Goal: Information Seeking & Learning: Learn about a topic

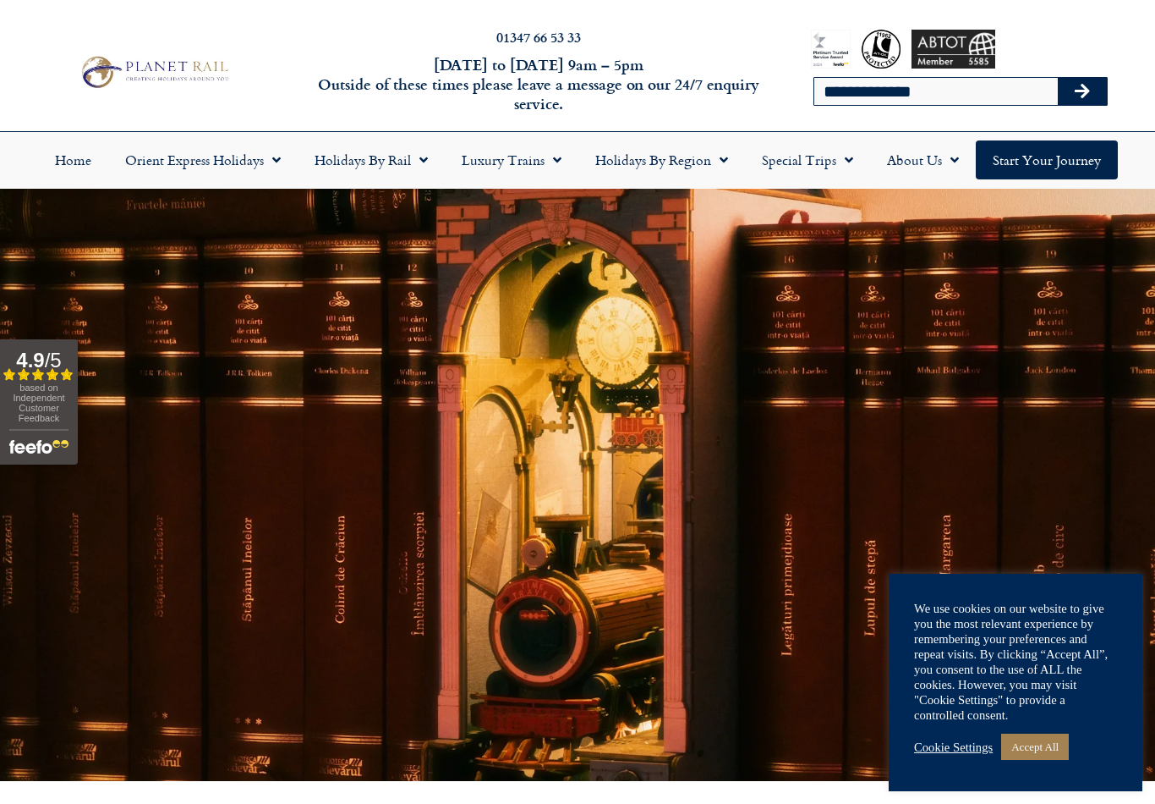
click at [1041, 746] on link "Accept All" at bounding box center [1035, 746] width 68 height 26
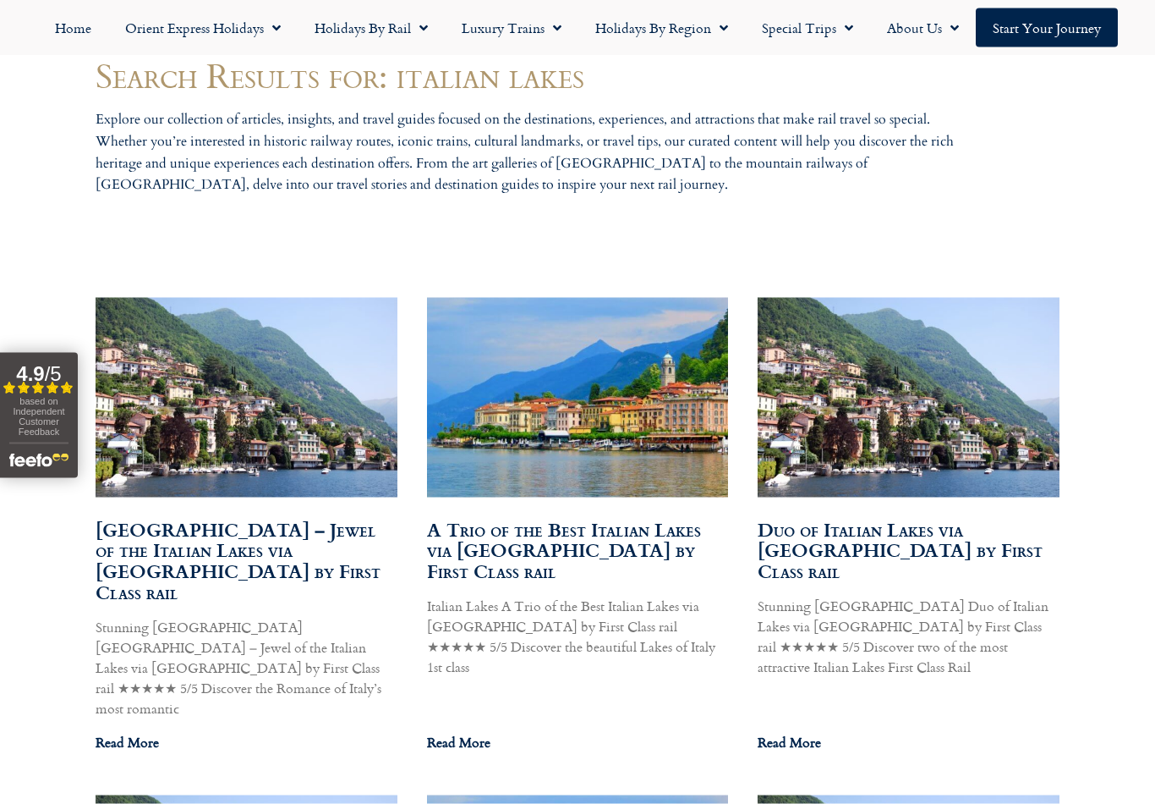
scroll to position [795, 0]
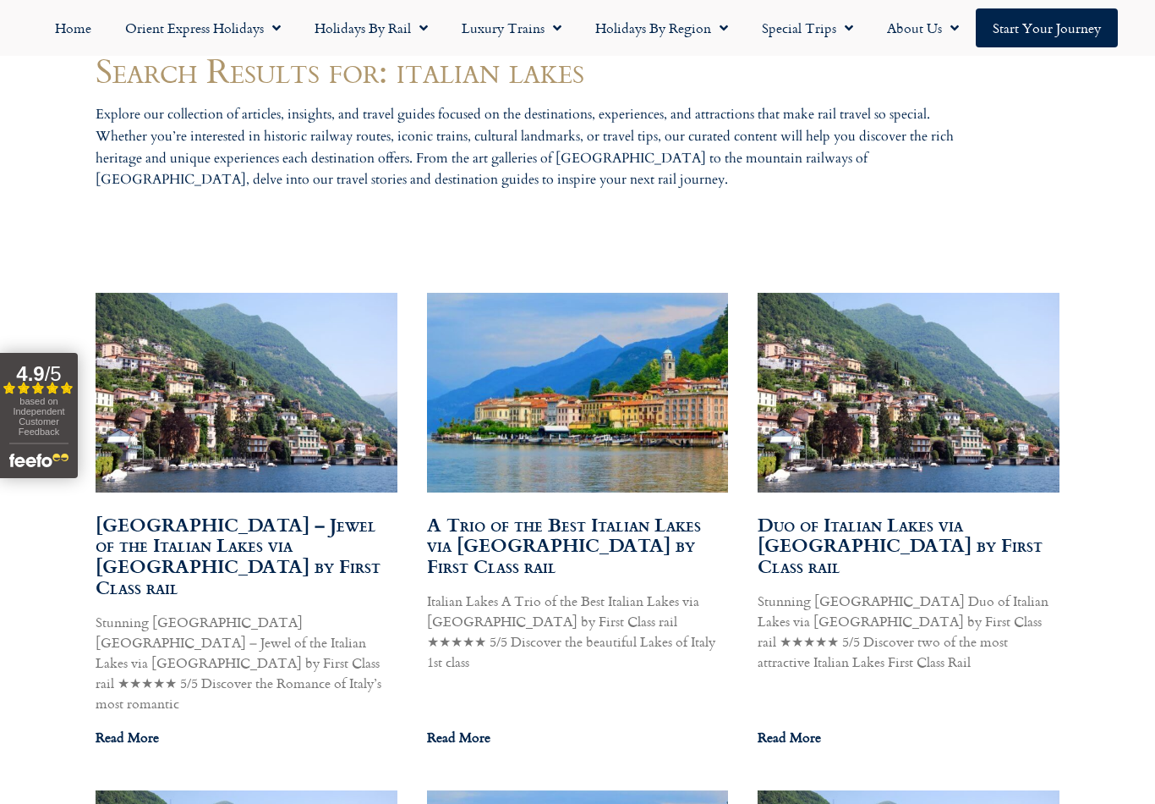
click at [145, 727] on link "Read More" at bounding box center [127, 737] width 63 height 20
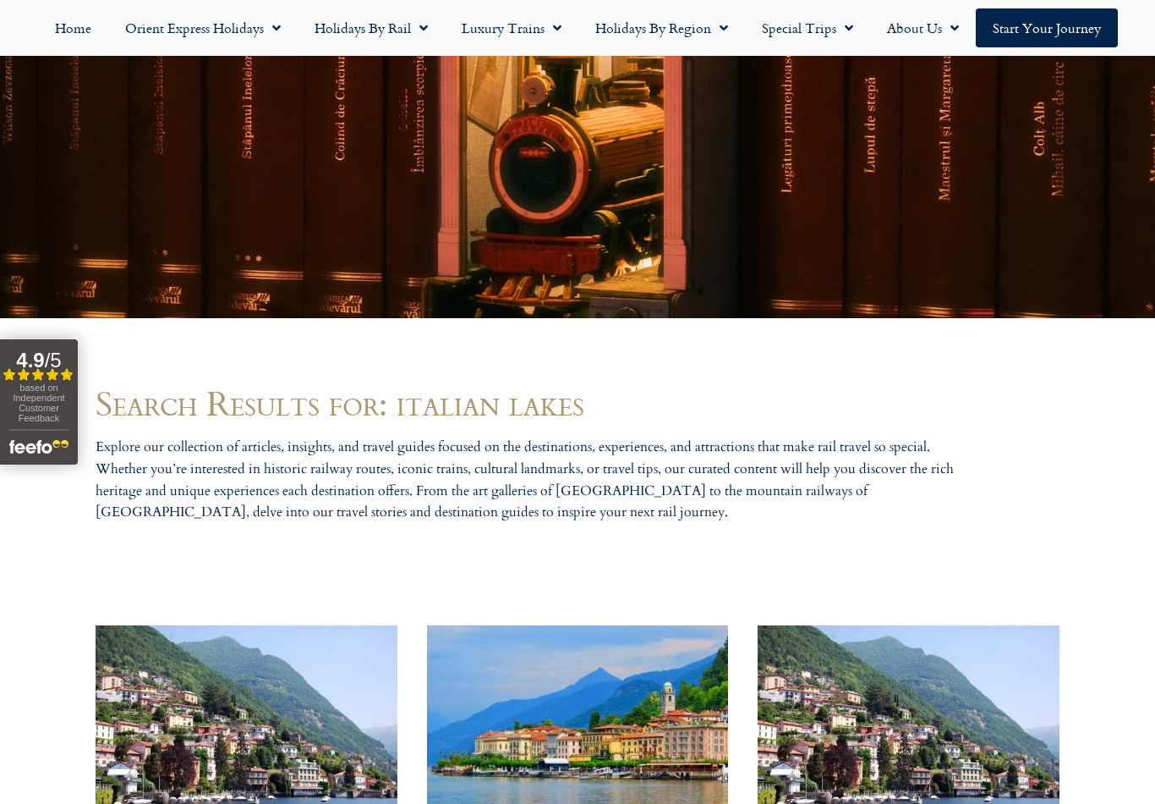
scroll to position [1064, 0]
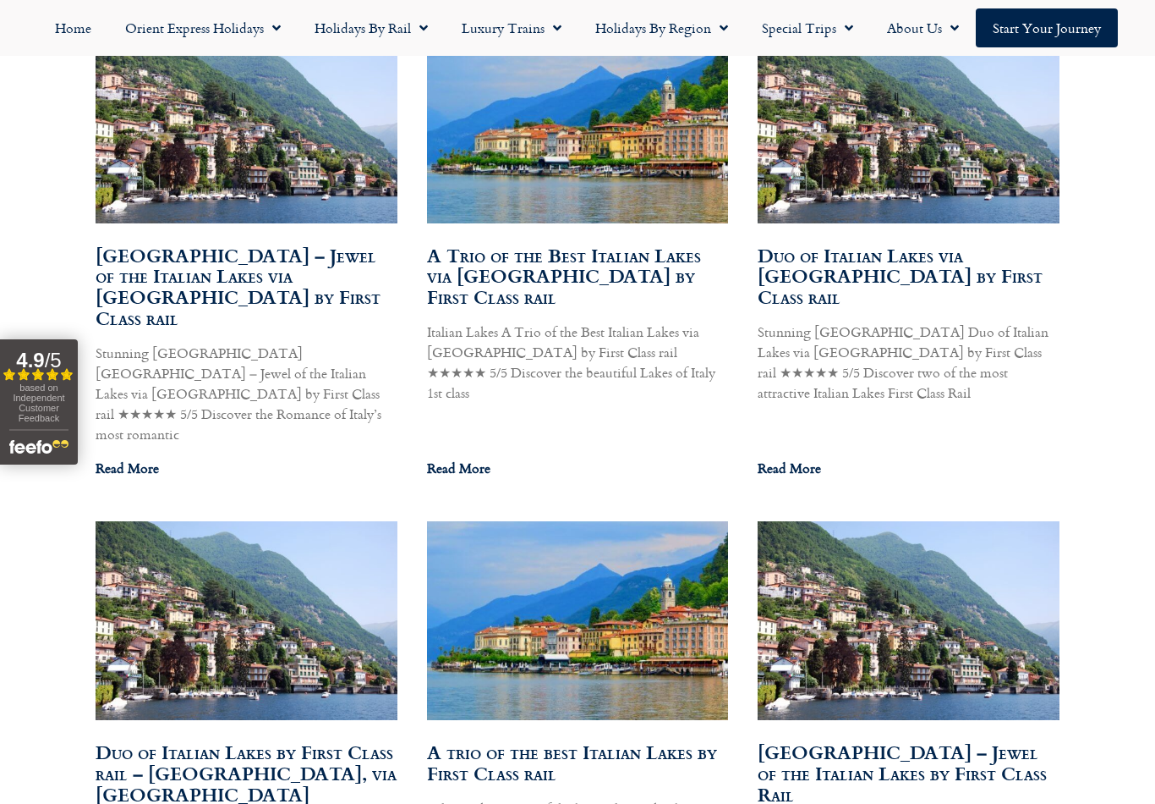
click at [604, 343] on p "Italian Lakes A Trio of the Best Italian Lakes via Locarno by First Class rail …" at bounding box center [578, 361] width 302 height 81
click at [601, 326] on p "Italian Lakes A Trio of the Best Italian Lakes via Locarno by First Class rail …" at bounding box center [578, 361] width 302 height 81
click at [590, 265] on link "A Trio of the Best Italian Lakes via Locarno by First Class rail" at bounding box center [564, 276] width 274 height 70
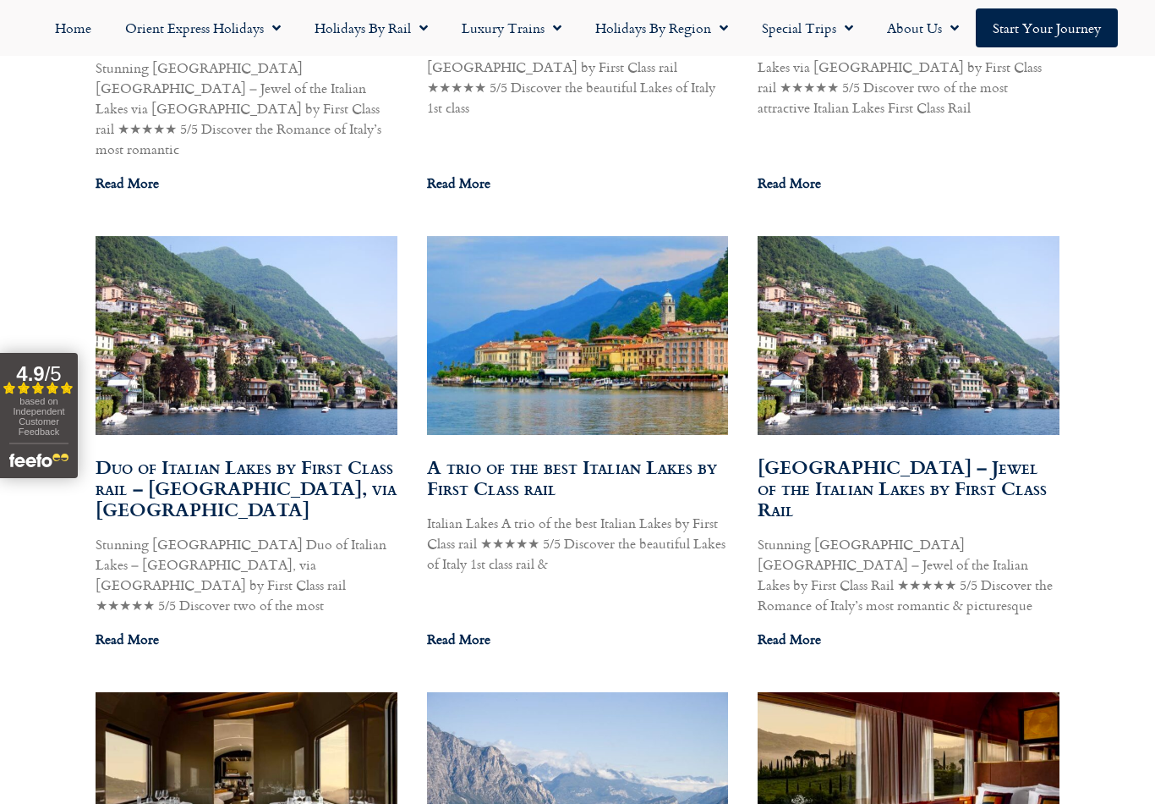
scroll to position [1348, 0]
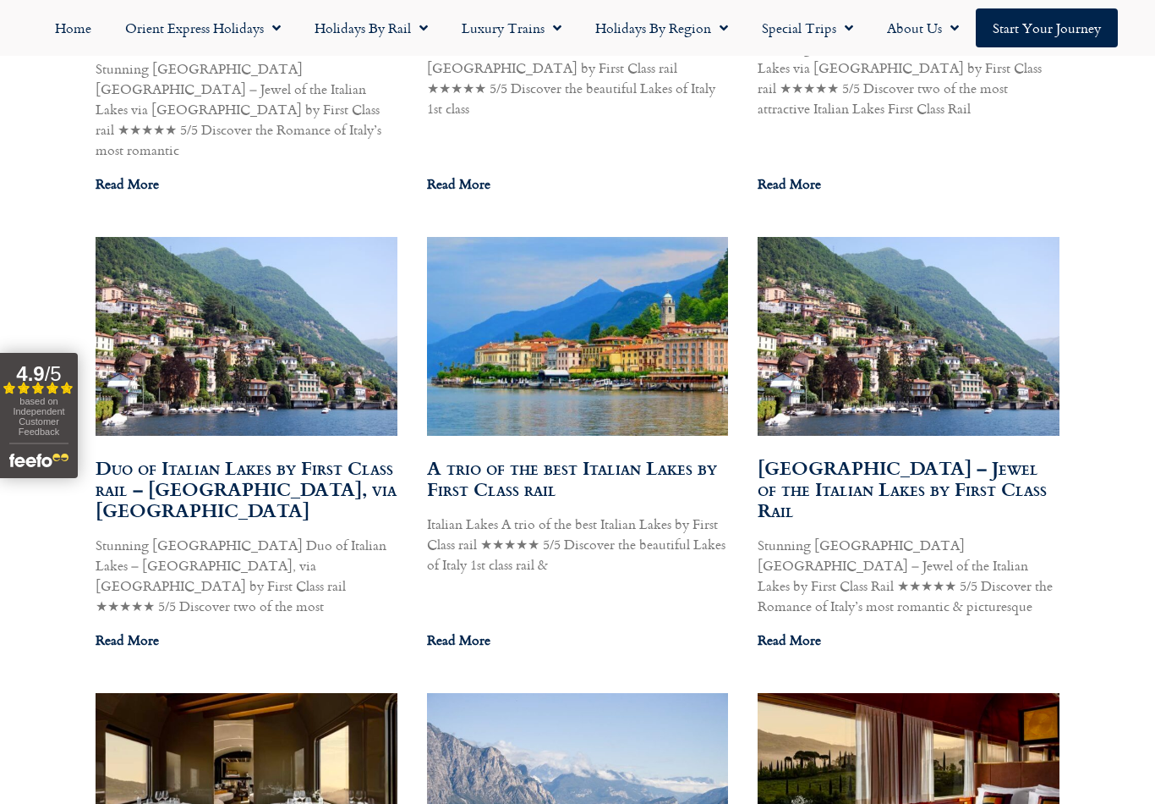
click at [484, 629] on link "Read More" at bounding box center [458, 639] width 63 height 20
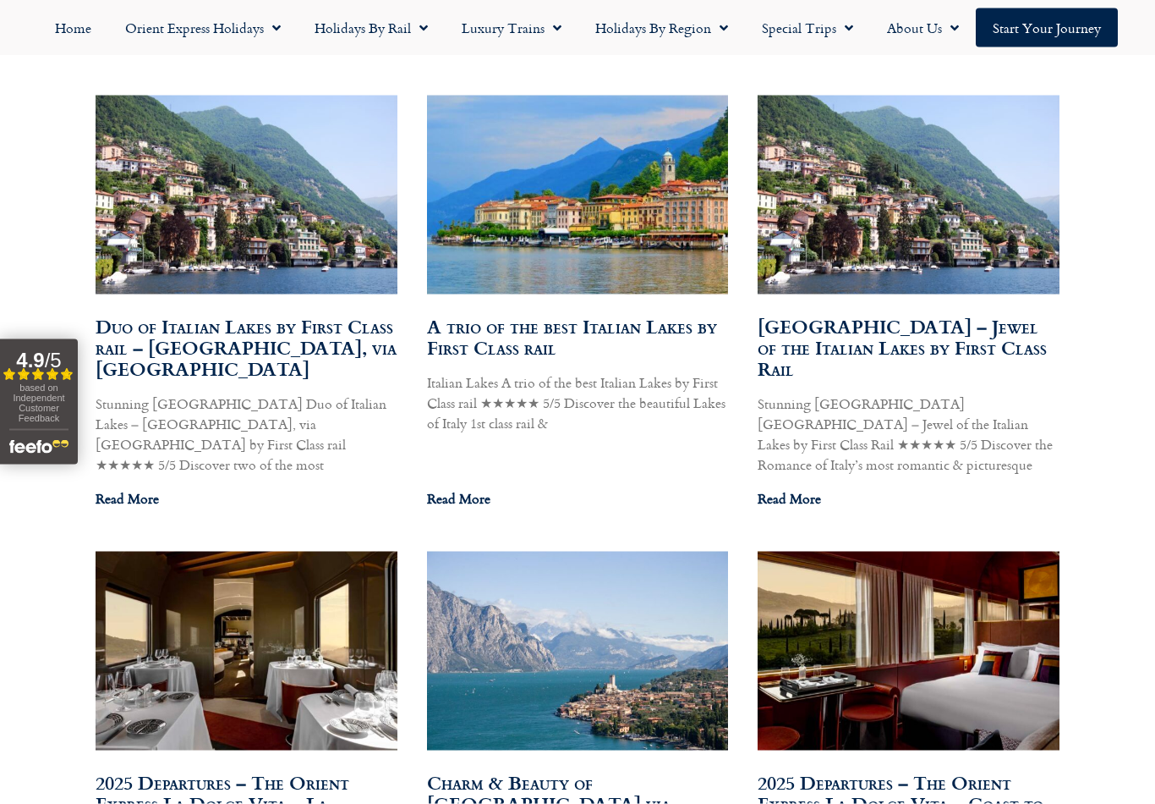
scroll to position [1490, 0]
click at [804, 487] on link "Read More" at bounding box center [789, 497] width 63 height 20
click at [156, 487] on link "Read More" at bounding box center [127, 497] width 63 height 20
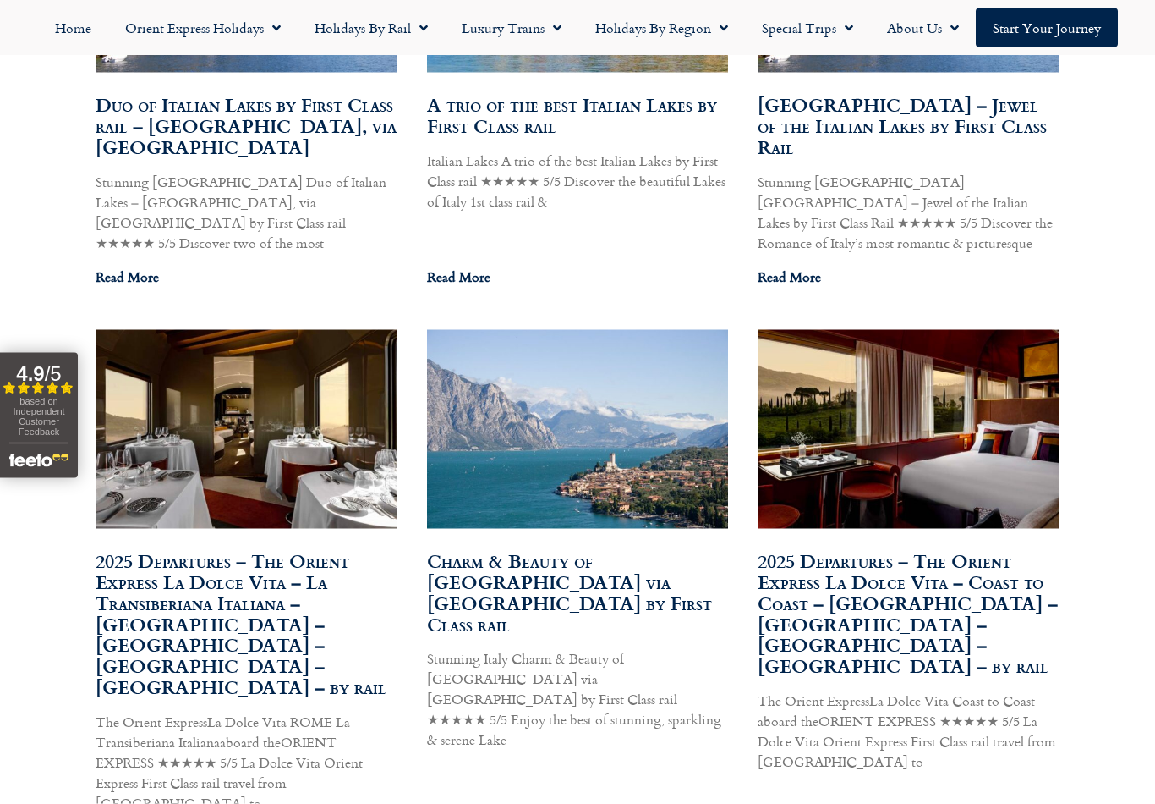
scroll to position [1712, 0]
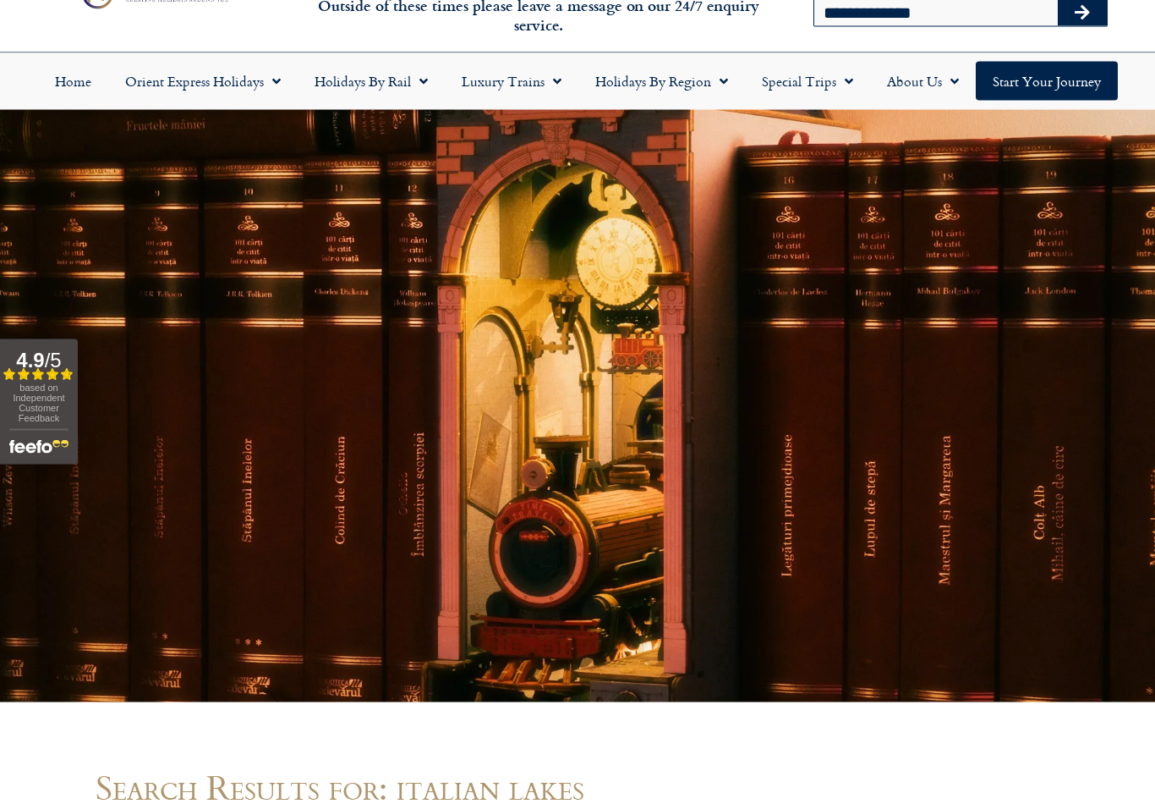
scroll to position [0, 0]
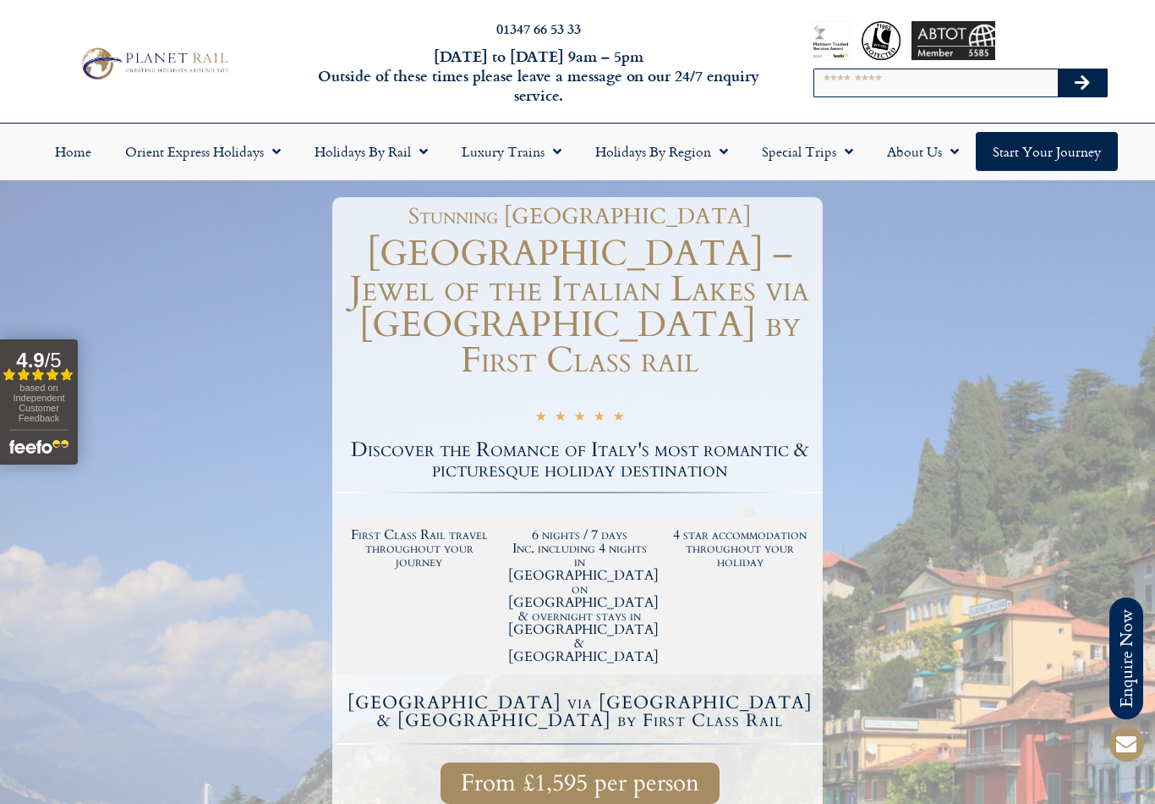
scroll to position [4, 0]
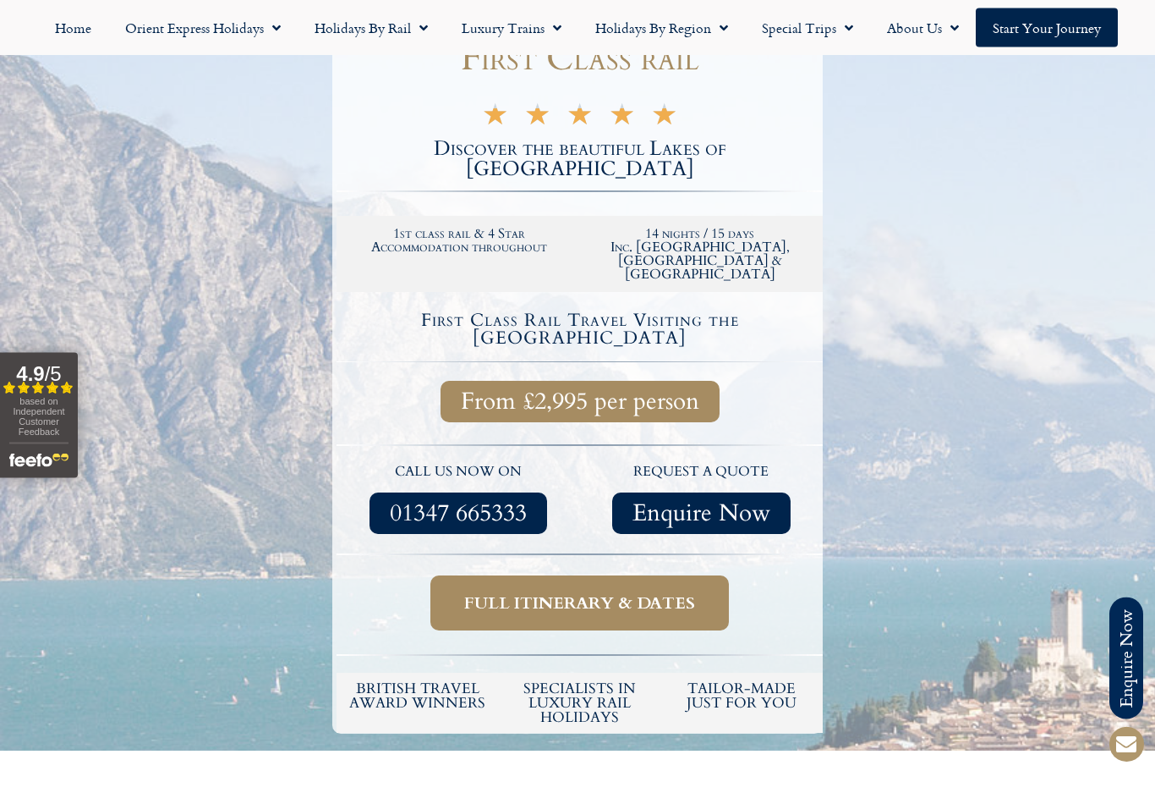
scroll to position [352, 0]
click at [617, 592] on span "Full itinerary & dates" at bounding box center [579, 602] width 231 height 21
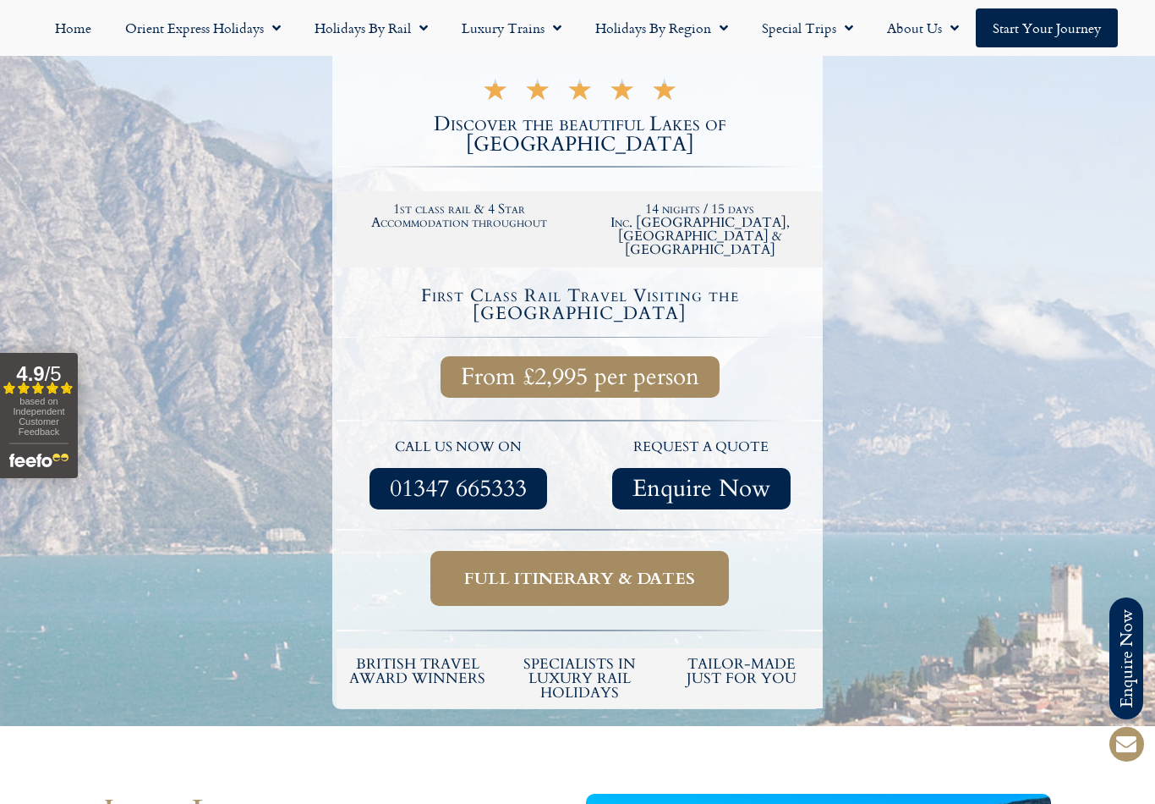
scroll to position [379, 0]
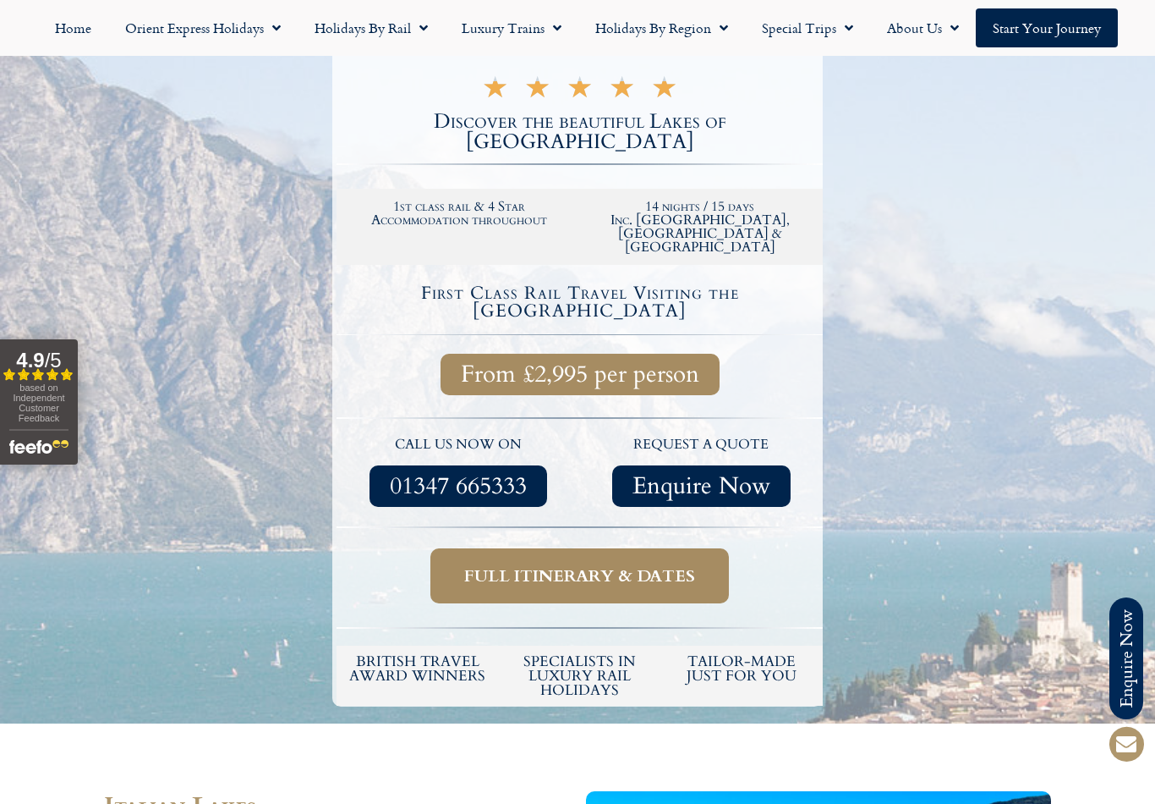
click at [602, 565] on span "Full itinerary & dates" at bounding box center [579, 575] width 231 height 21
click at [639, 565] on span "Full itinerary & dates" at bounding box center [579, 575] width 231 height 21
click at [623, 565] on span "Full itinerary & dates" at bounding box center [579, 575] width 231 height 21
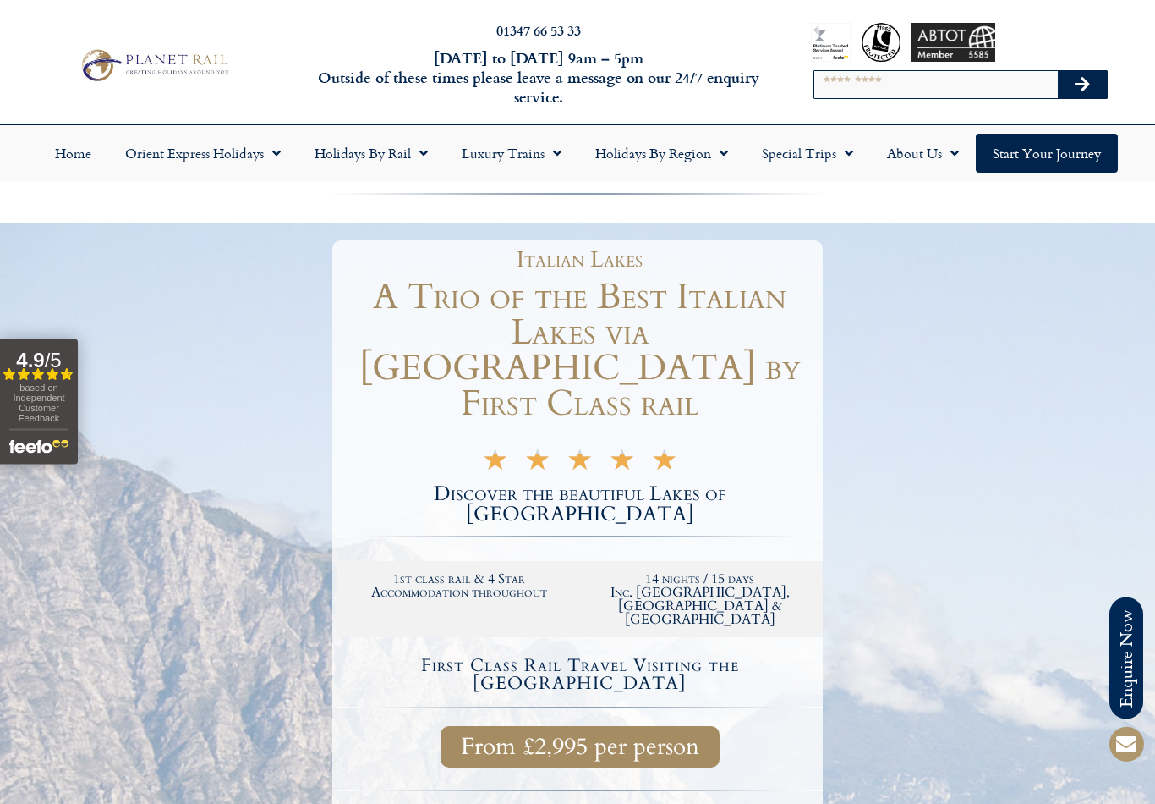
scroll to position [0, 0]
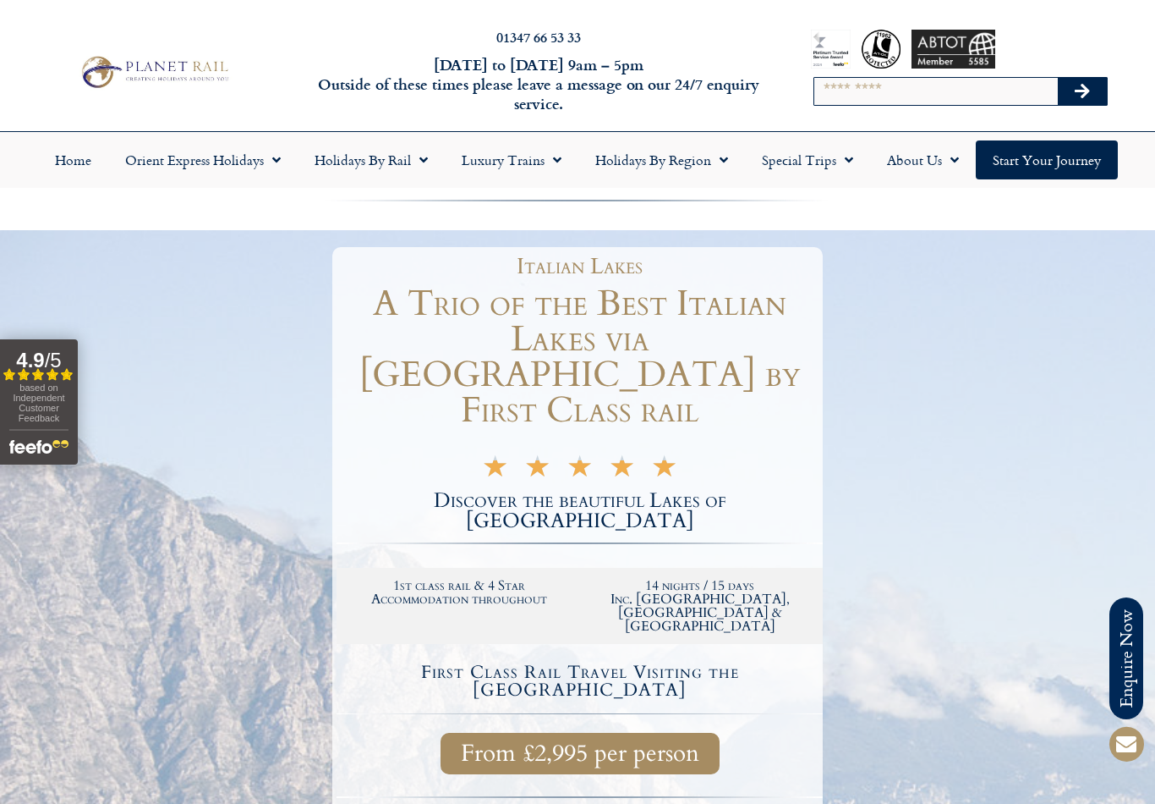
scroll to position [379, 0]
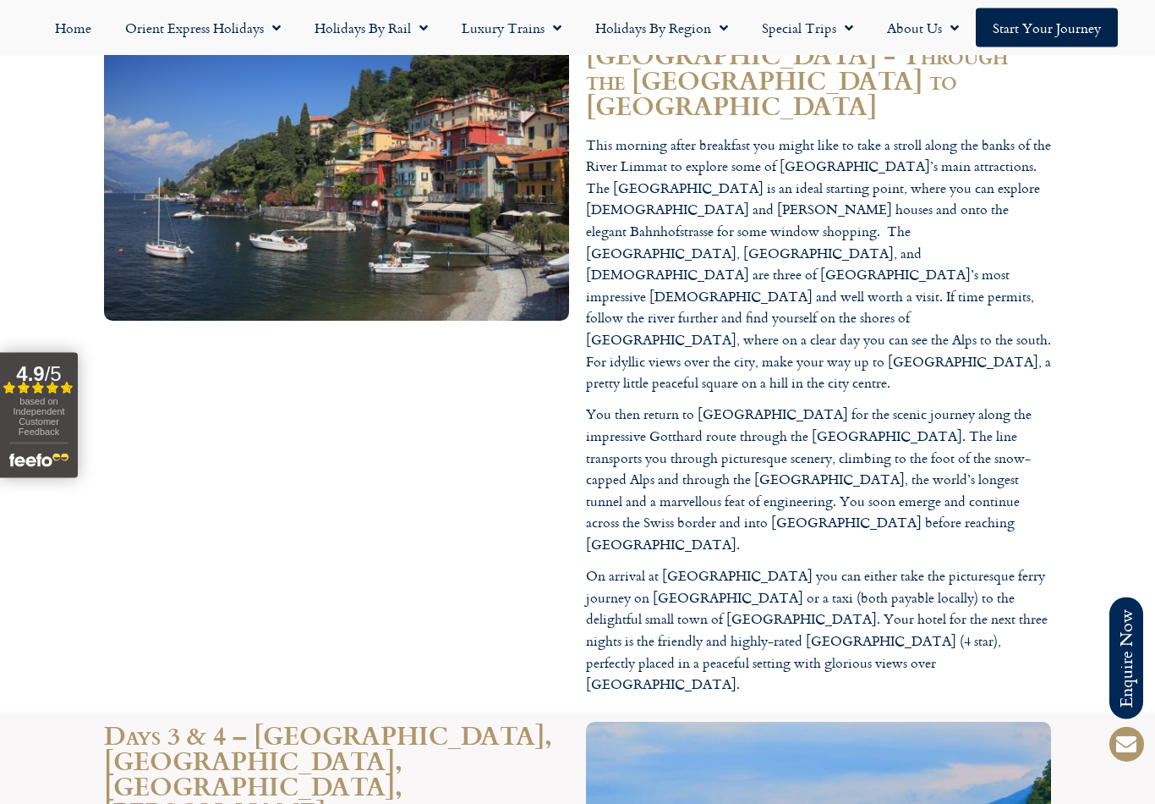
scroll to position [2707, 0]
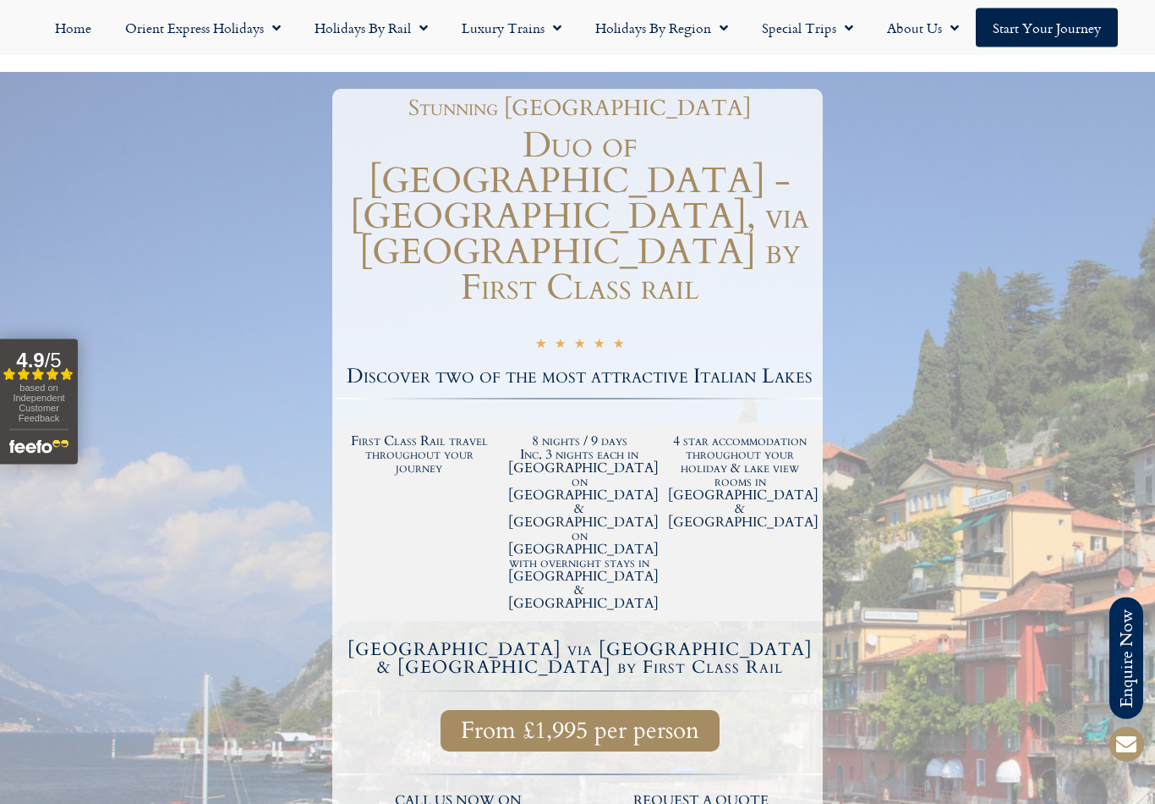
scroll to position [0, 0]
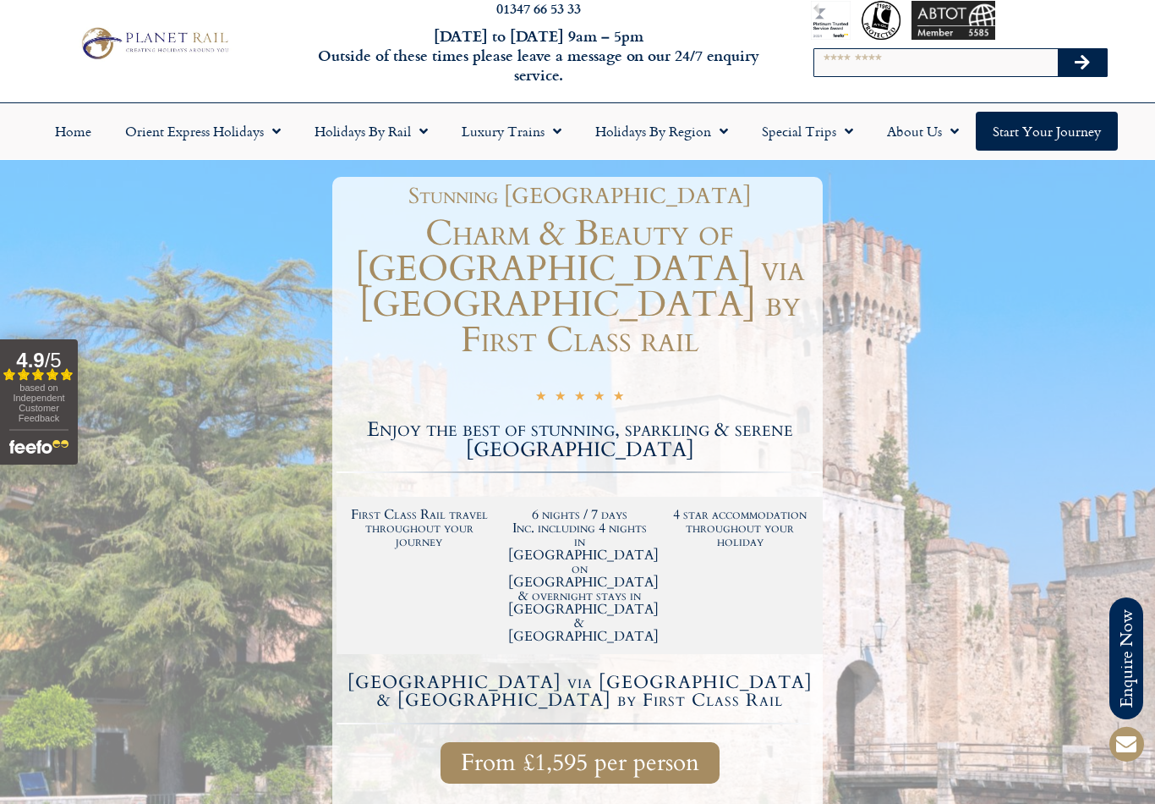
scroll to position [21, 0]
